Goal: Transaction & Acquisition: Purchase product/service

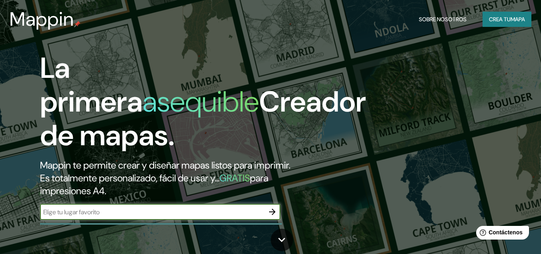
click at [181, 208] on input "text" at bounding box center [152, 211] width 224 height 9
click at [115, 210] on input "text" at bounding box center [152, 211] width 224 height 9
type input "[US_STATE]"
click at [273, 208] on icon "button" at bounding box center [273, 212] width 10 height 10
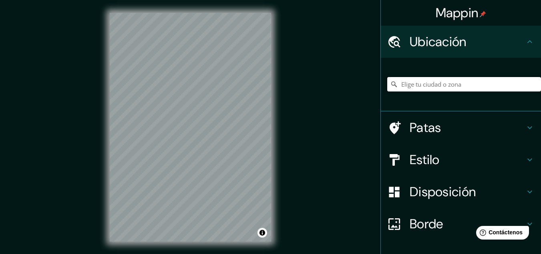
click at [420, 86] on input "Elige tu ciudad o zona" at bounding box center [465, 84] width 154 height 14
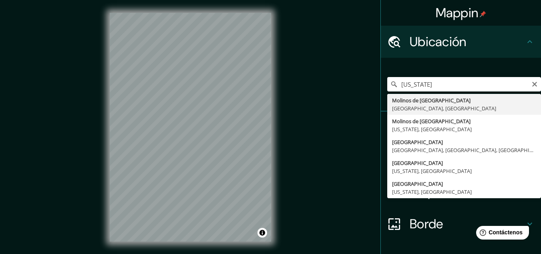
type input "[US_STATE][GEOGRAPHIC_DATA][PERSON_NAME], [GEOGRAPHIC_DATA], [GEOGRAPHIC_DATA]"
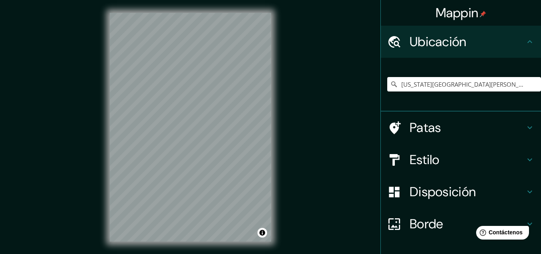
click at [444, 167] on h4 "Estilo" at bounding box center [467, 159] width 115 height 16
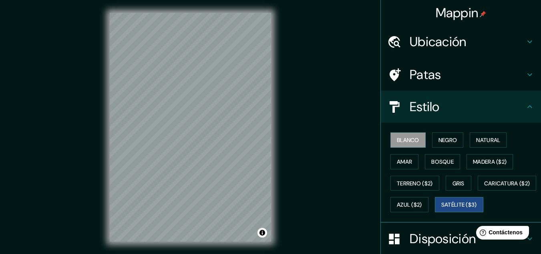
click at [442, 208] on font "Satélite ($3)" at bounding box center [460, 204] width 36 height 7
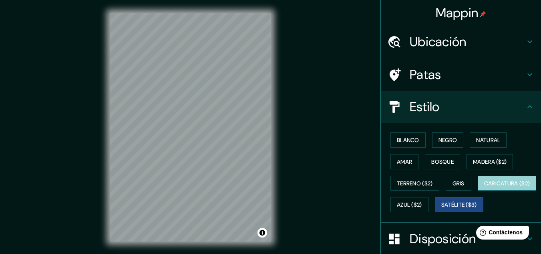
click at [484, 187] on font "Caricatura ($2)" at bounding box center [507, 183] width 46 height 7
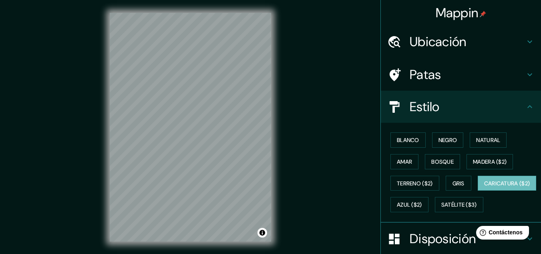
click at [430, 43] on font "Ubicación" at bounding box center [438, 41] width 57 height 17
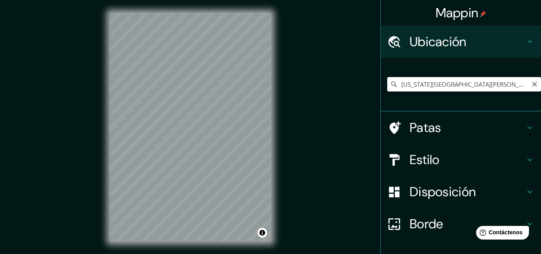
click at [424, 84] on input "[US_STATE][GEOGRAPHIC_DATA][PERSON_NAME], [GEOGRAPHIC_DATA], [GEOGRAPHIC_DATA]" at bounding box center [465, 84] width 154 height 14
click at [532, 83] on icon "Claro" at bounding box center [535, 84] width 6 height 6
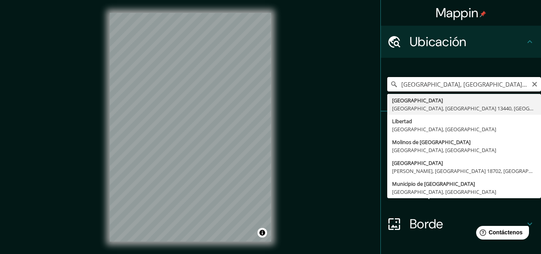
click at [448, 87] on input "[GEOGRAPHIC_DATA], [GEOGRAPHIC_DATA], [GEOGRAPHIC_DATA], [GEOGRAPHIC_DATA]" at bounding box center [465, 84] width 154 height 14
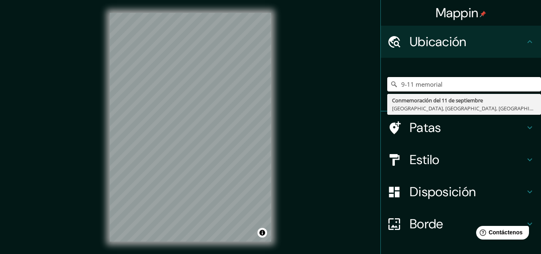
type input "9-11 memorial"
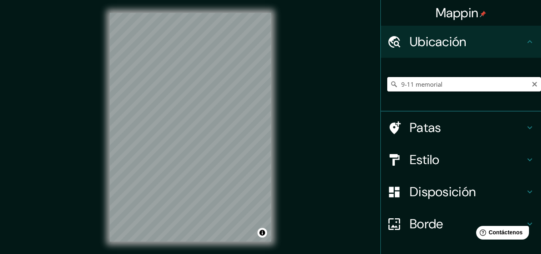
click at [409, 83] on input "9-11 memorial" at bounding box center [465, 84] width 154 height 14
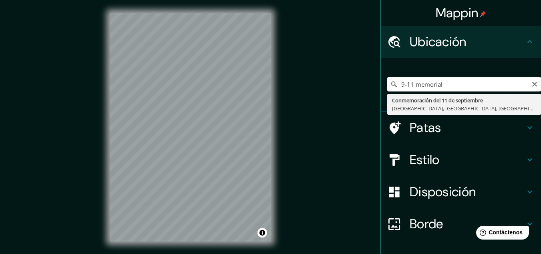
click at [409, 82] on input "9-11 memorial" at bounding box center [465, 84] width 154 height 14
click at [532, 85] on icon "Claro" at bounding box center [535, 84] width 6 height 6
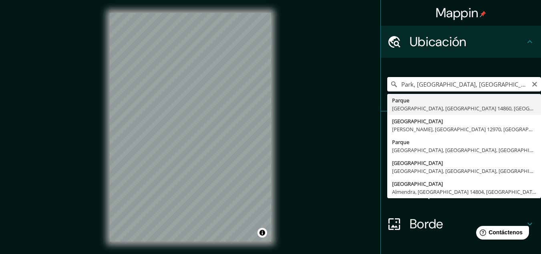
click at [524, 85] on input "Park, [GEOGRAPHIC_DATA], [GEOGRAPHIC_DATA] 14860, [GEOGRAPHIC_DATA]" at bounding box center [465, 84] width 154 height 14
type input "Park, [GEOGRAPHIC_DATA], [GEOGRAPHIC_DATA] 14860, [GEOGRAPHIC_DATA]"
click at [532, 85] on icon "Claro" at bounding box center [535, 84] width 6 height 6
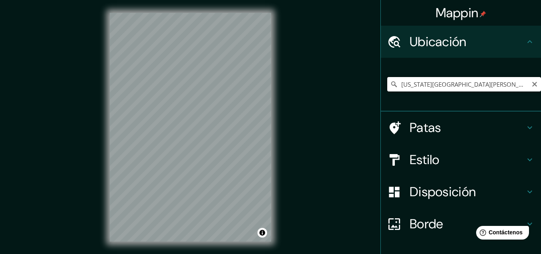
click at [469, 84] on input "[US_STATE][GEOGRAPHIC_DATA][PERSON_NAME], [GEOGRAPHIC_DATA], [GEOGRAPHIC_DATA]" at bounding box center [465, 84] width 154 height 14
type input "[US_STATE][GEOGRAPHIC_DATA][PERSON_NAME], [GEOGRAPHIC_DATA], [GEOGRAPHIC_DATA]"
click at [421, 166] on font "Estilo" at bounding box center [425, 159] width 30 height 17
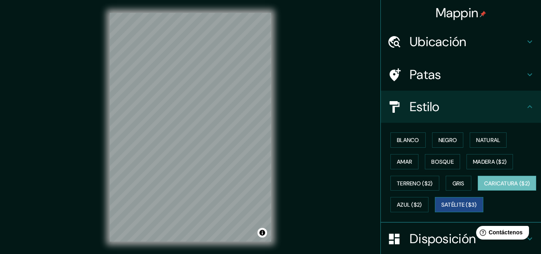
click at [442, 210] on font "Satélite ($3)" at bounding box center [460, 204] width 36 height 10
click at [442, 40] on font "Ubicación" at bounding box center [438, 41] width 57 height 17
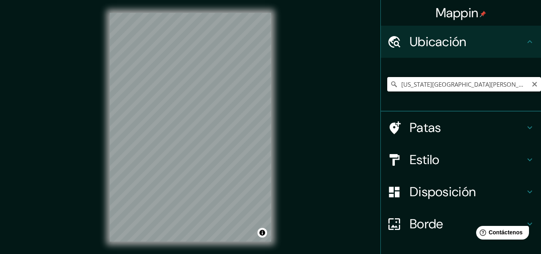
click at [451, 90] on input "[US_STATE][GEOGRAPHIC_DATA][PERSON_NAME], [GEOGRAPHIC_DATA], [GEOGRAPHIC_DATA]" at bounding box center [465, 84] width 154 height 14
click at [514, 85] on input "[US_STATE][GEOGRAPHIC_DATA][PERSON_NAME], [GEOGRAPHIC_DATA], [GEOGRAPHIC_DATA]" at bounding box center [465, 84] width 154 height 14
click at [532, 83] on icon "Claro" at bounding box center [535, 84] width 6 height 6
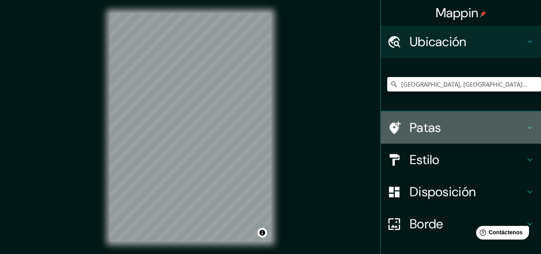
click at [449, 127] on h4 "Patas" at bounding box center [467, 127] width 115 height 16
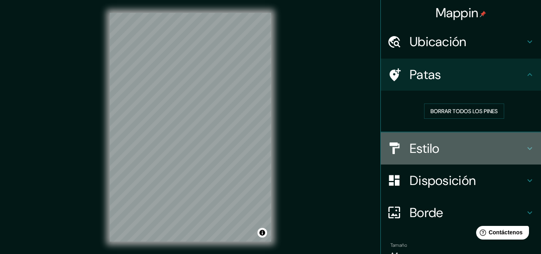
click at [422, 154] on font "Estilo" at bounding box center [425, 148] width 30 height 17
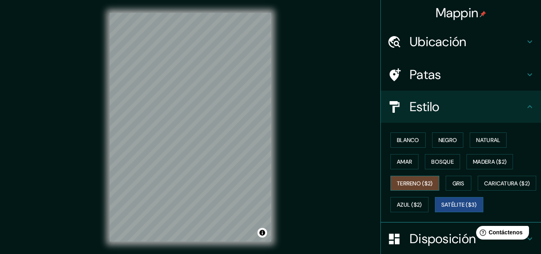
click at [400, 182] on font "Terreno ($2)" at bounding box center [415, 183] width 36 height 7
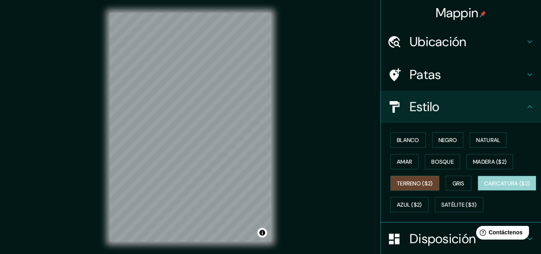
click at [484, 187] on font "Caricatura ($2)" at bounding box center [507, 183] width 46 height 7
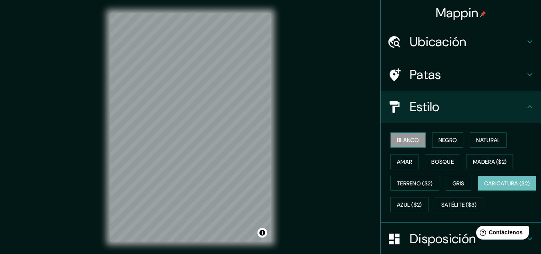
click at [397, 137] on font "Blanco" at bounding box center [408, 139] width 22 height 7
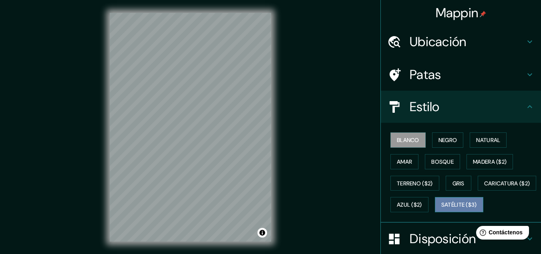
click at [442, 210] on font "Satélite ($3)" at bounding box center [460, 204] width 36 height 10
click at [397, 143] on font "Blanco" at bounding box center [408, 139] width 22 height 7
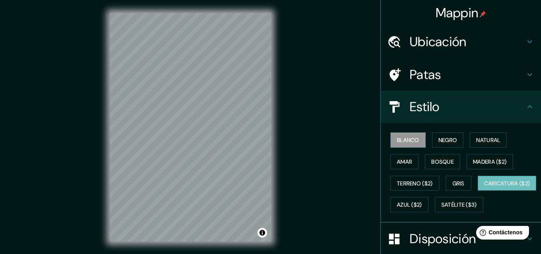
click at [484, 187] on font "Caricatura ($2)" at bounding box center [507, 183] width 46 height 7
click at [277, 193] on div "© Mapbox © OpenStreetMap Improve this map" at bounding box center [190, 127] width 187 height 254
click at [400, 138] on font "Blanco" at bounding box center [408, 139] width 22 height 7
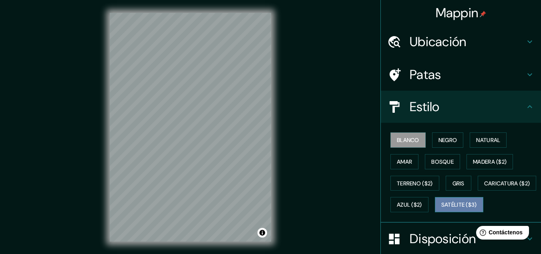
click at [442, 208] on font "Satélite ($3)" at bounding box center [460, 204] width 36 height 7
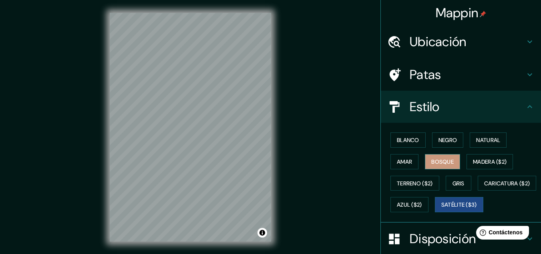
click at [438, 159] on font "Bosque" at bounding box center [443, 161] width 22 height 7
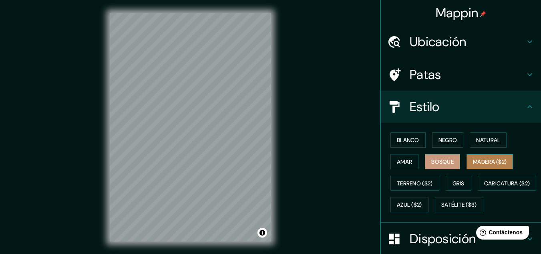
click at [473, 160] on font "Madera ($2)" at bounding box center [490, 161] width 34 height 7
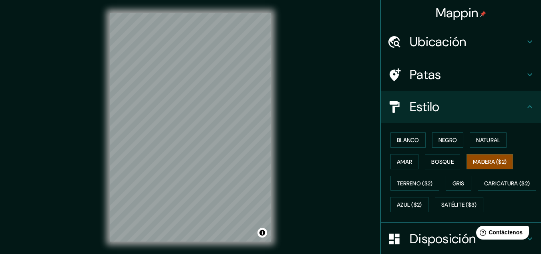
click at [474, 42] on h4 "Ubicación" at bounding box center [467, 42] width 115 height 16
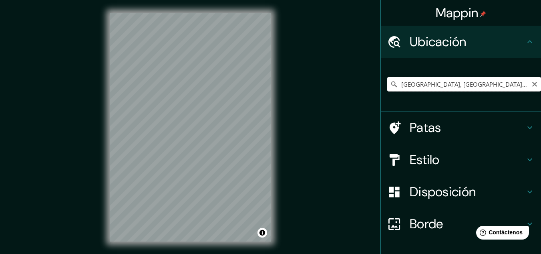
click at [427, 81] on input "[GEOGRAPHIC_DATA], [GEOGRAPHIC_DATA], [GEOGRAPHIC_DATA], [GEOGRAPHIC_DATA]" at bounding box center [465, 84] width 154 height 14
click at [428, 81] on input "[GEOGRAPHIC_DATA], [GEOGRAPHIC_DATA], [GEOGRAPHIC_DATA], [GEOGRAPHIC_DATA]" at bounding box center [465, 84] width 154 height 14
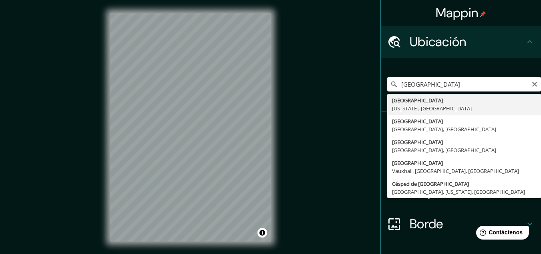
type input "[GEOGRAPHIC_DATA], [US_STATE], [GEOGRAPHIC_DATA]"
